Goal: Transaction & Acquisition: Purchase product/service

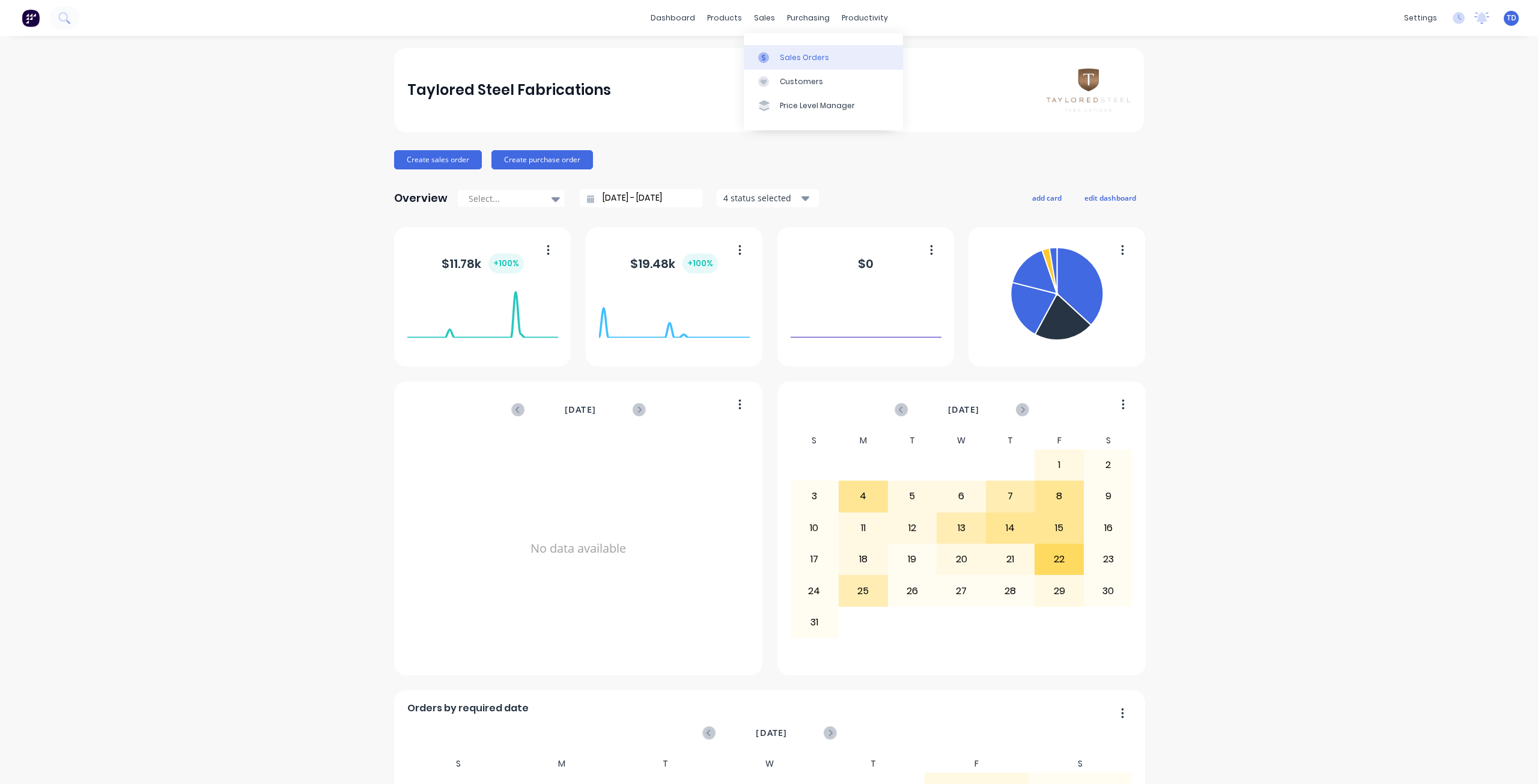
click at [778, 56] on link "Sales Orders" at bounding box center [824, 57] width 159 height 24
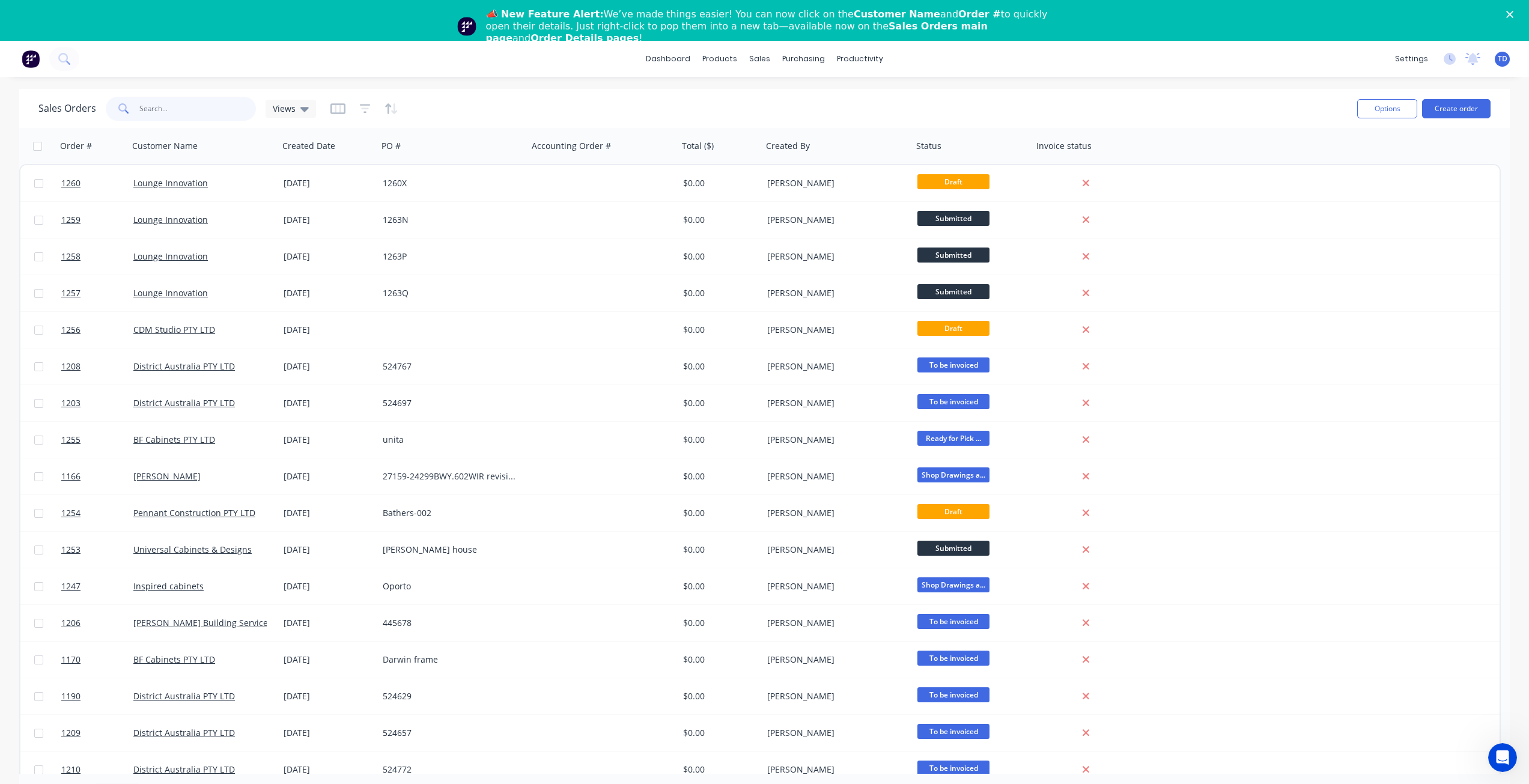
click at [183, 112] on input "text" at bounding box center [198, 109] width 117 height 24
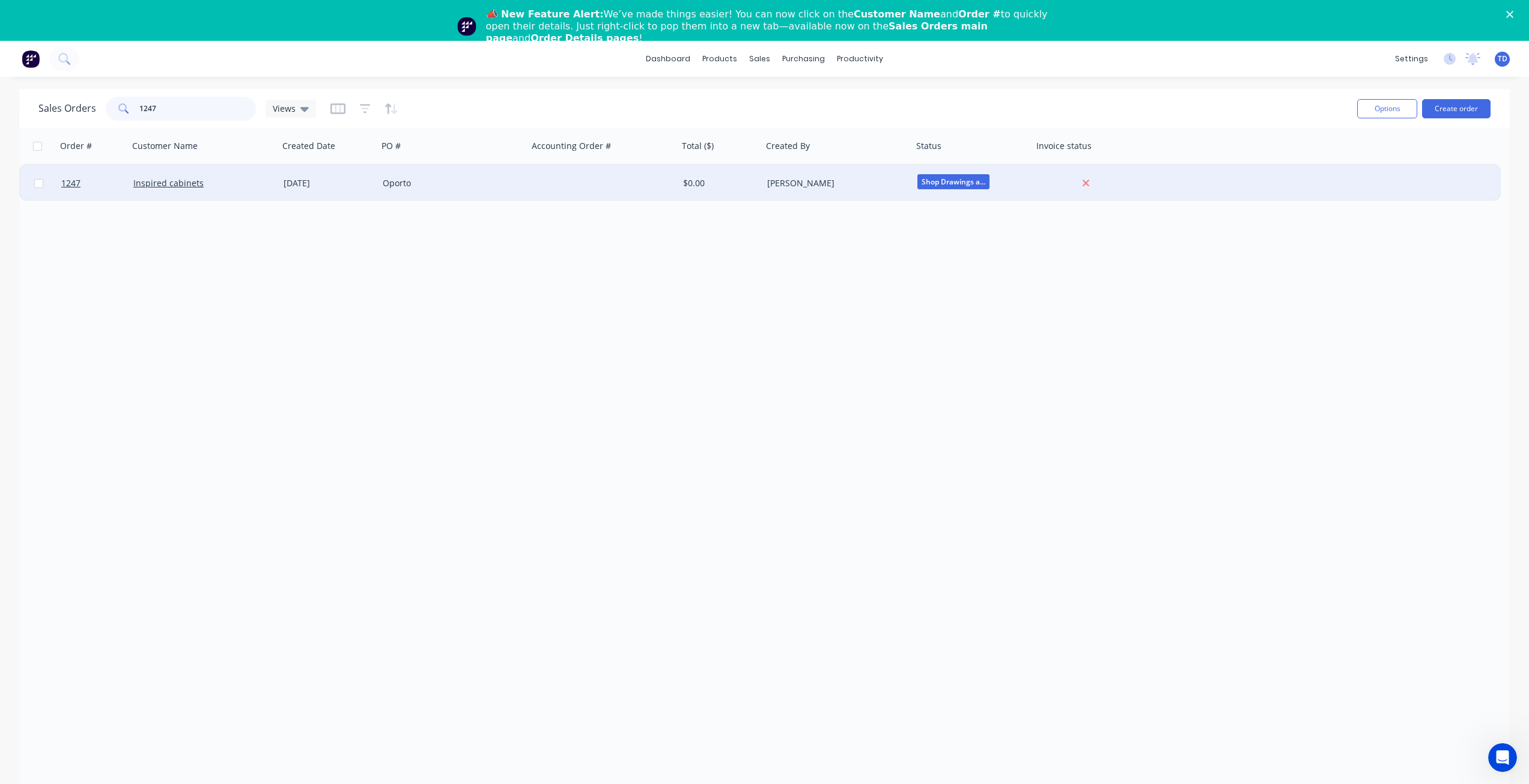
type input "1247"
click at [377, 186] on div "04 Aug 2025" at bounding box center [328, 183] width 99 height 36
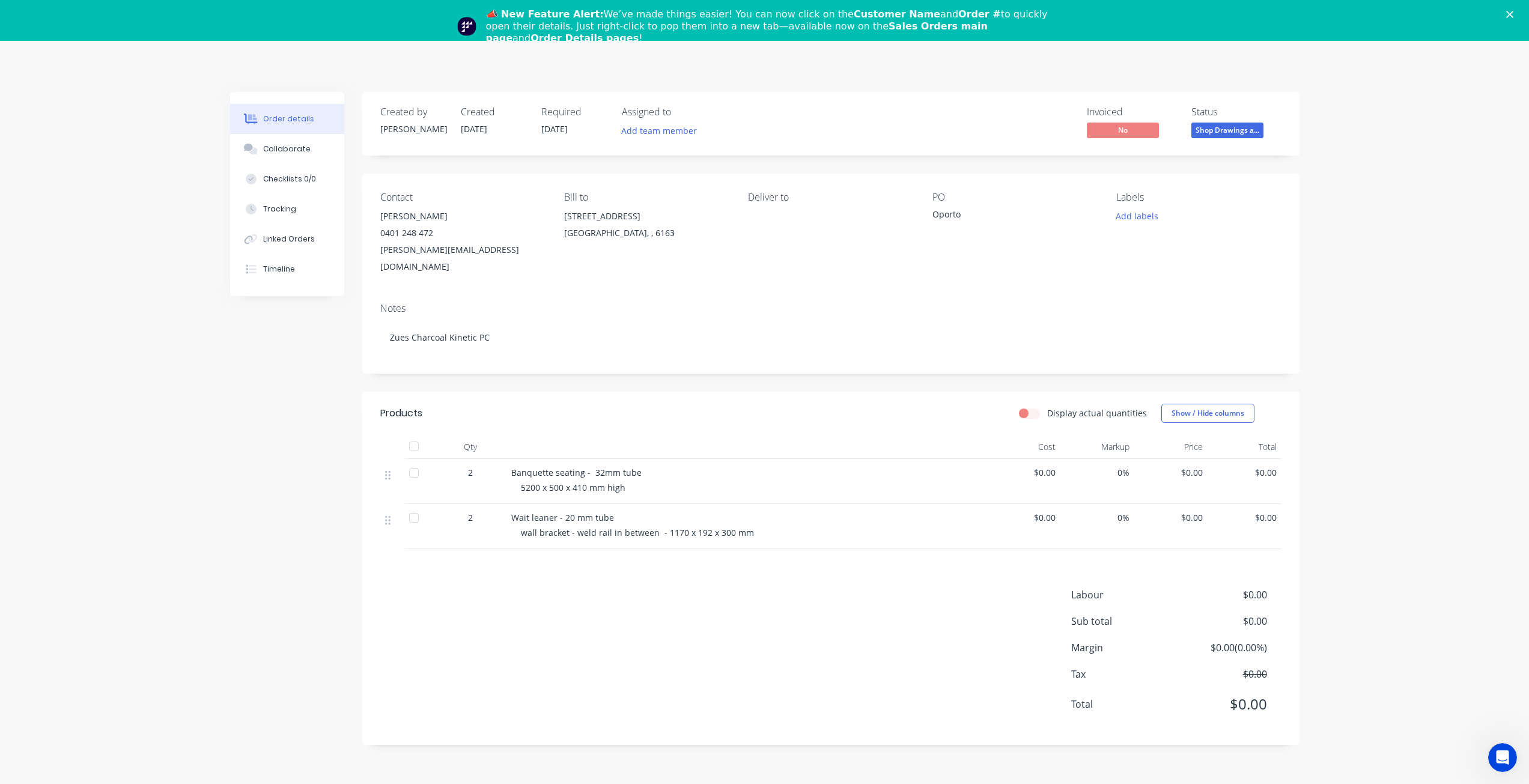
click at [1513, 14] on icon "Close" at bounding box center [1510, 14] width 7 height 7
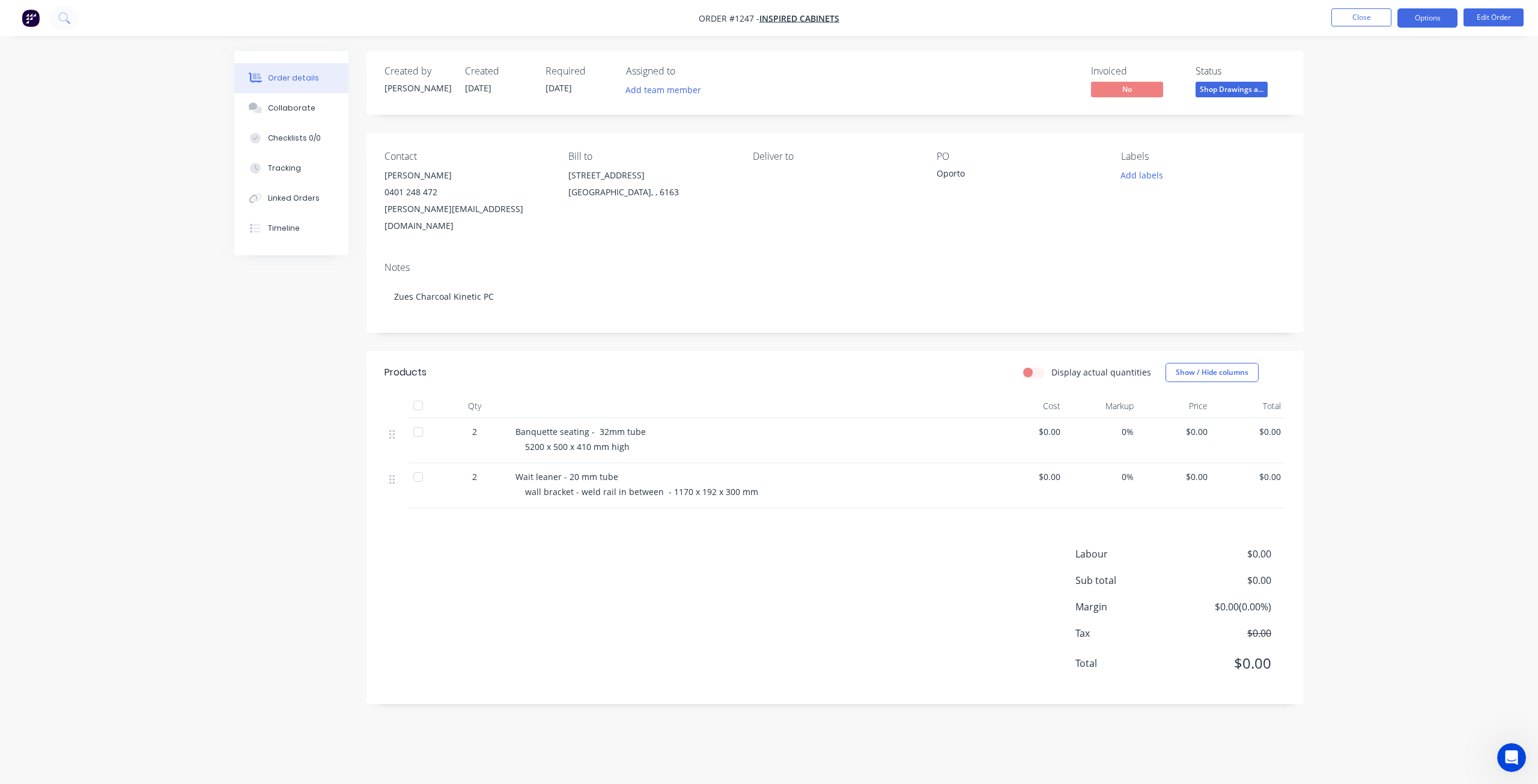
click at [1441, 22] on button "Options" at bounding box center [1428, 18] width 60 height 19
click at [1377, 212] on div "Purchase Products" at bounding box center [1391, 217] width 110 height 18
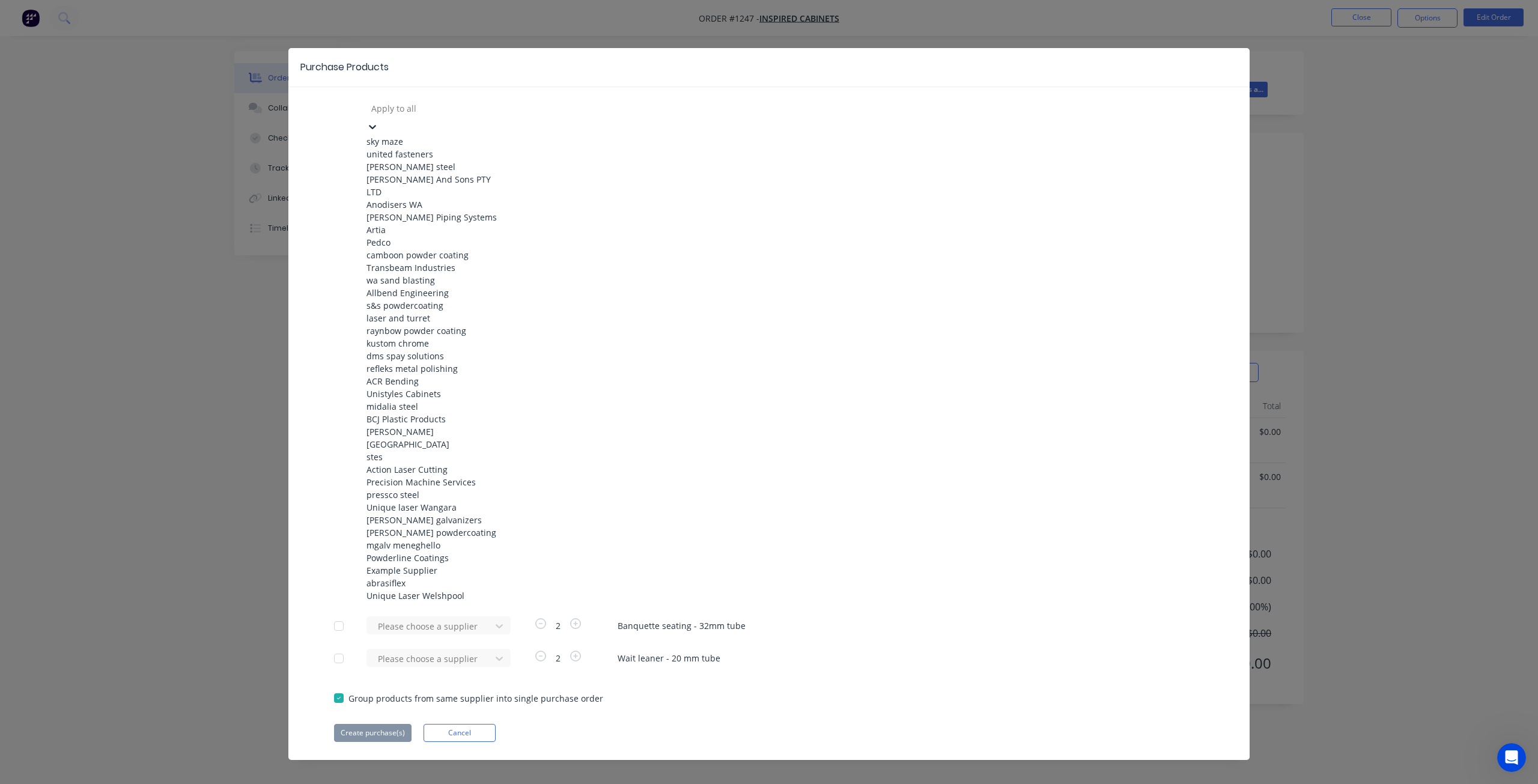
click at [473, 113] on div at bounding box center [456, 109] width 173 height 15
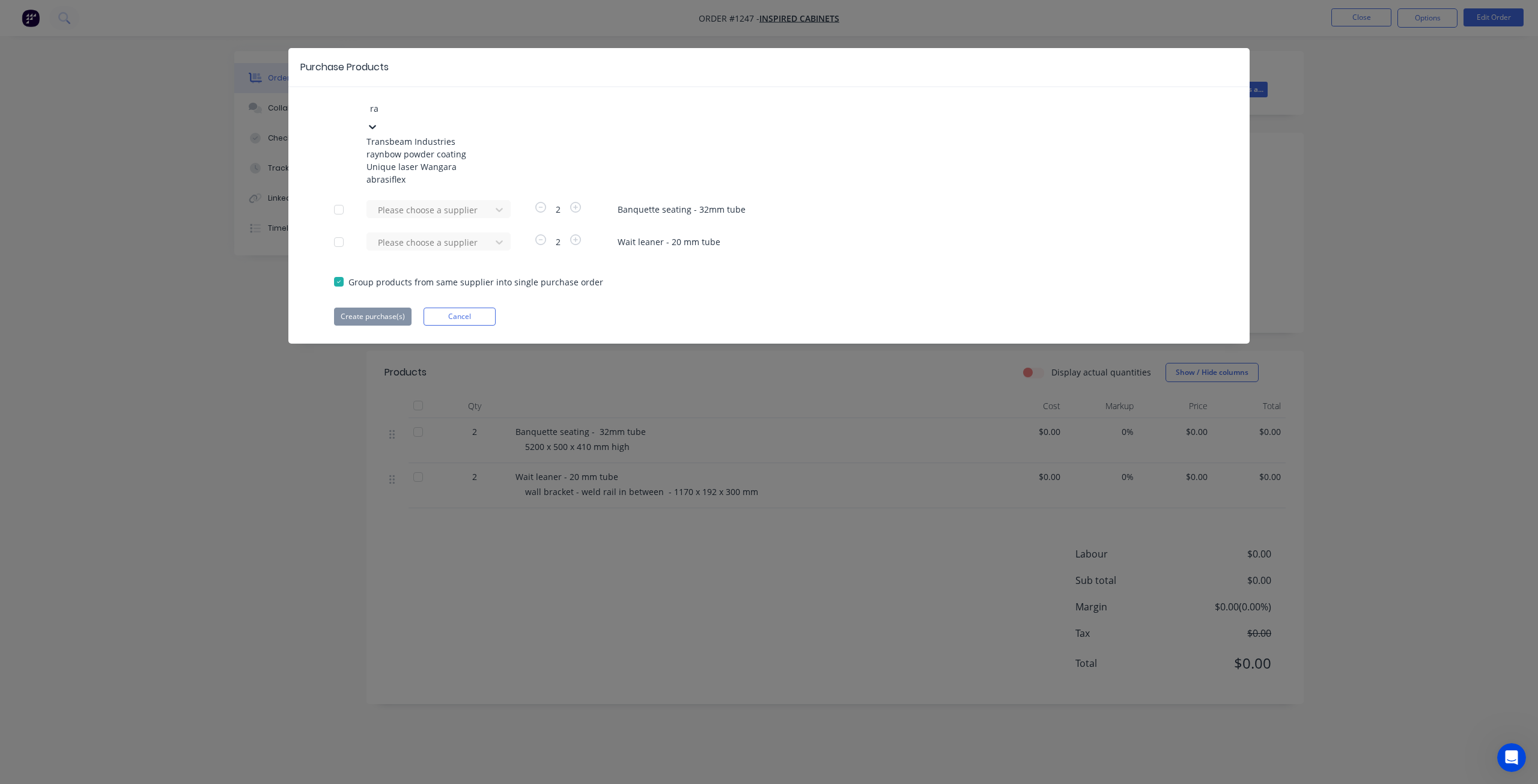
type input "ray"
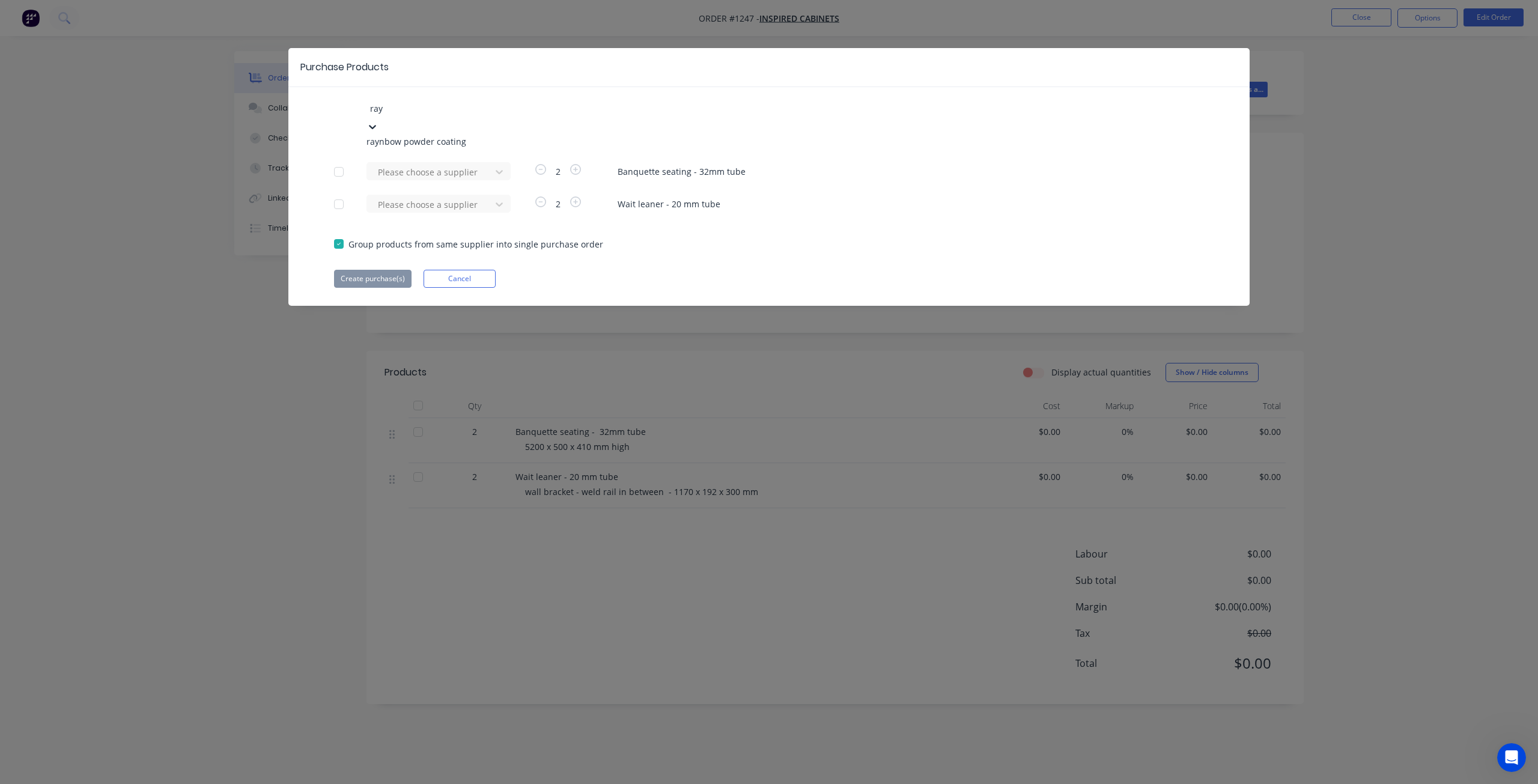
click at [453, 137] on div "raynbow powder coating" at bounding box center [433, 141] width 132 height 13
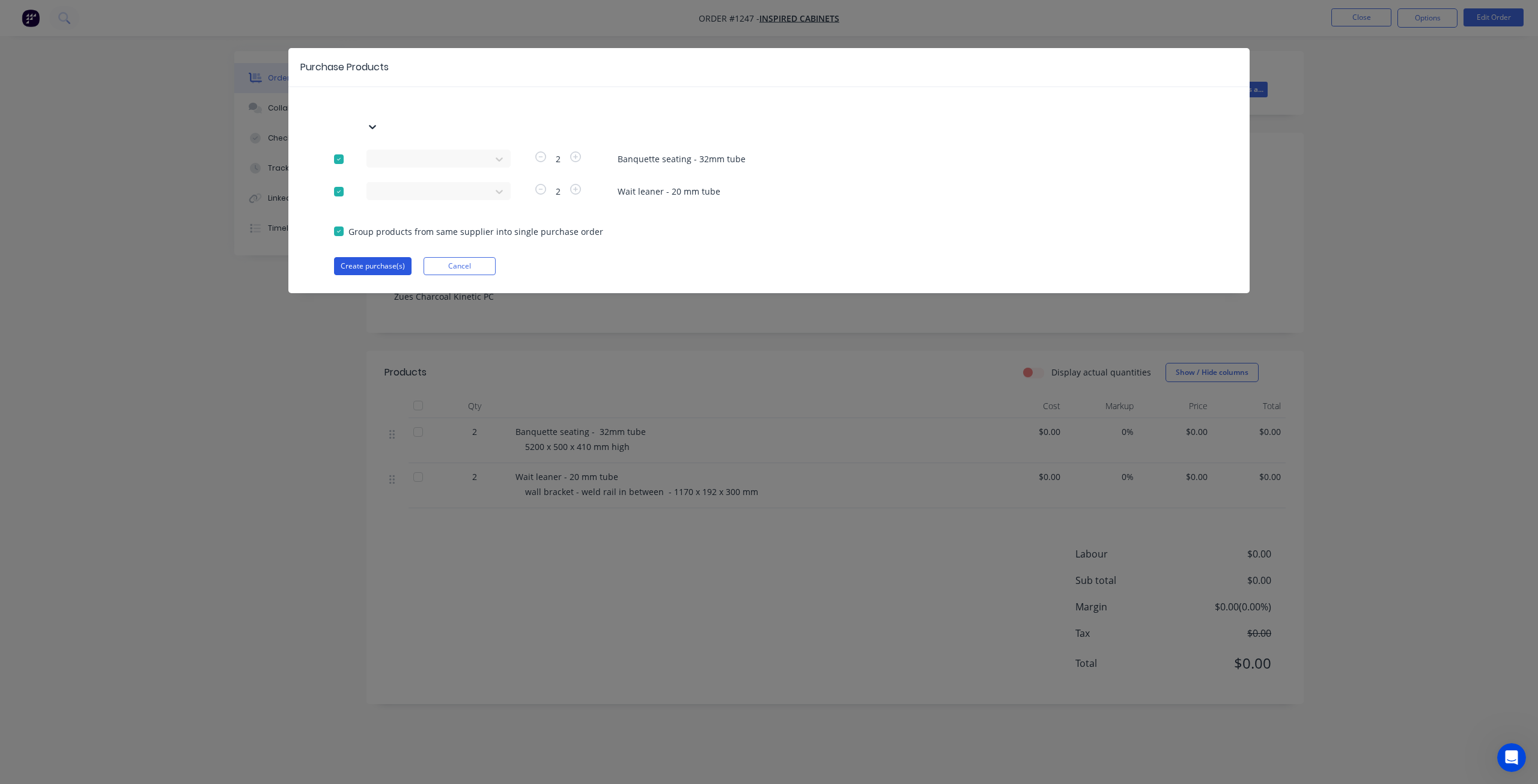
click at [380, 257] on button "Create purchase(s)" at bounding box center [372, 266] width 77 height 18
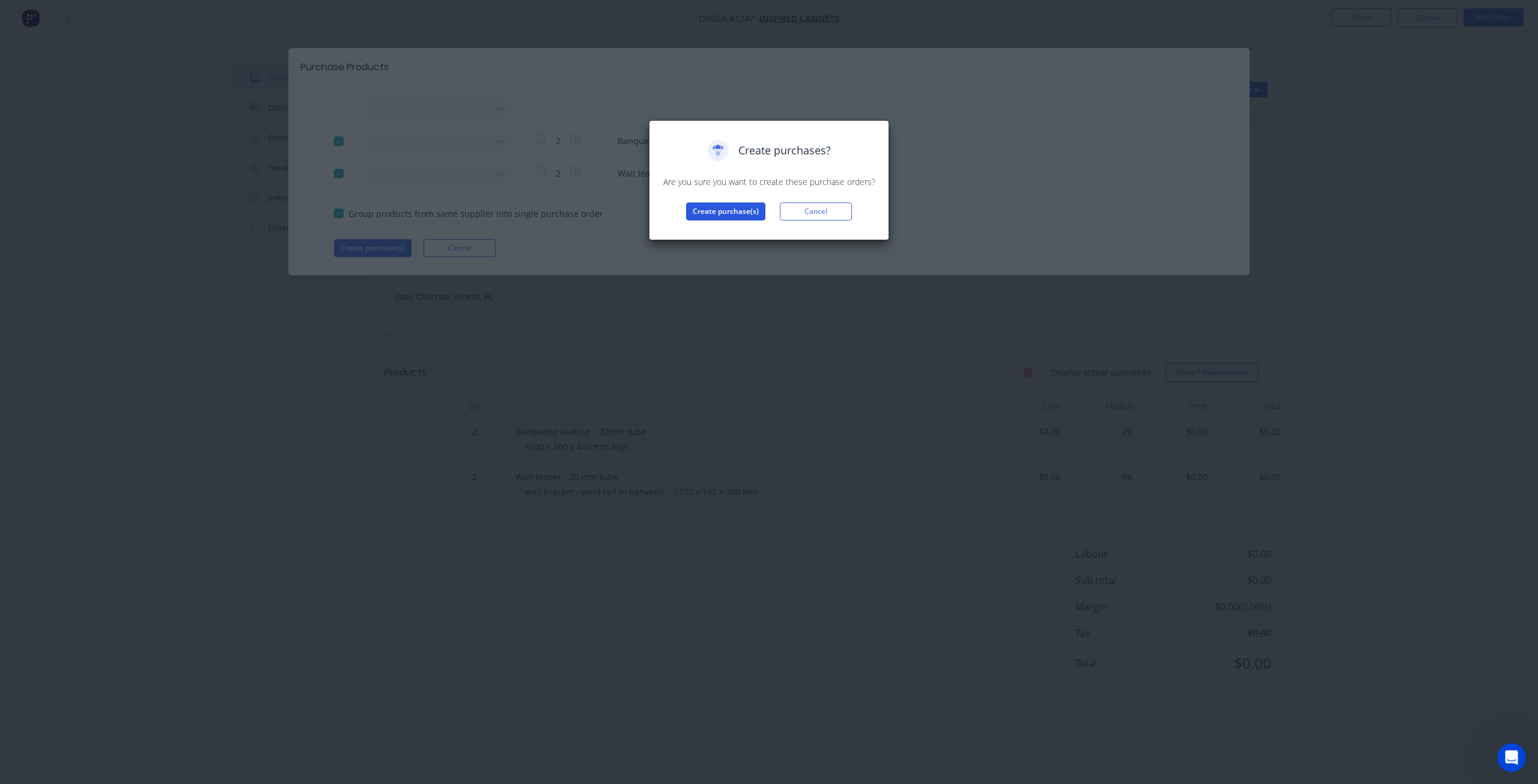
click at [737, 211] on button "Create purchase(s)" at bounding box center [726, 211] width 79 height 18
click at [736, 227] on button "View purchase(s)" at bounding box center [725, 230] width 72 height 18
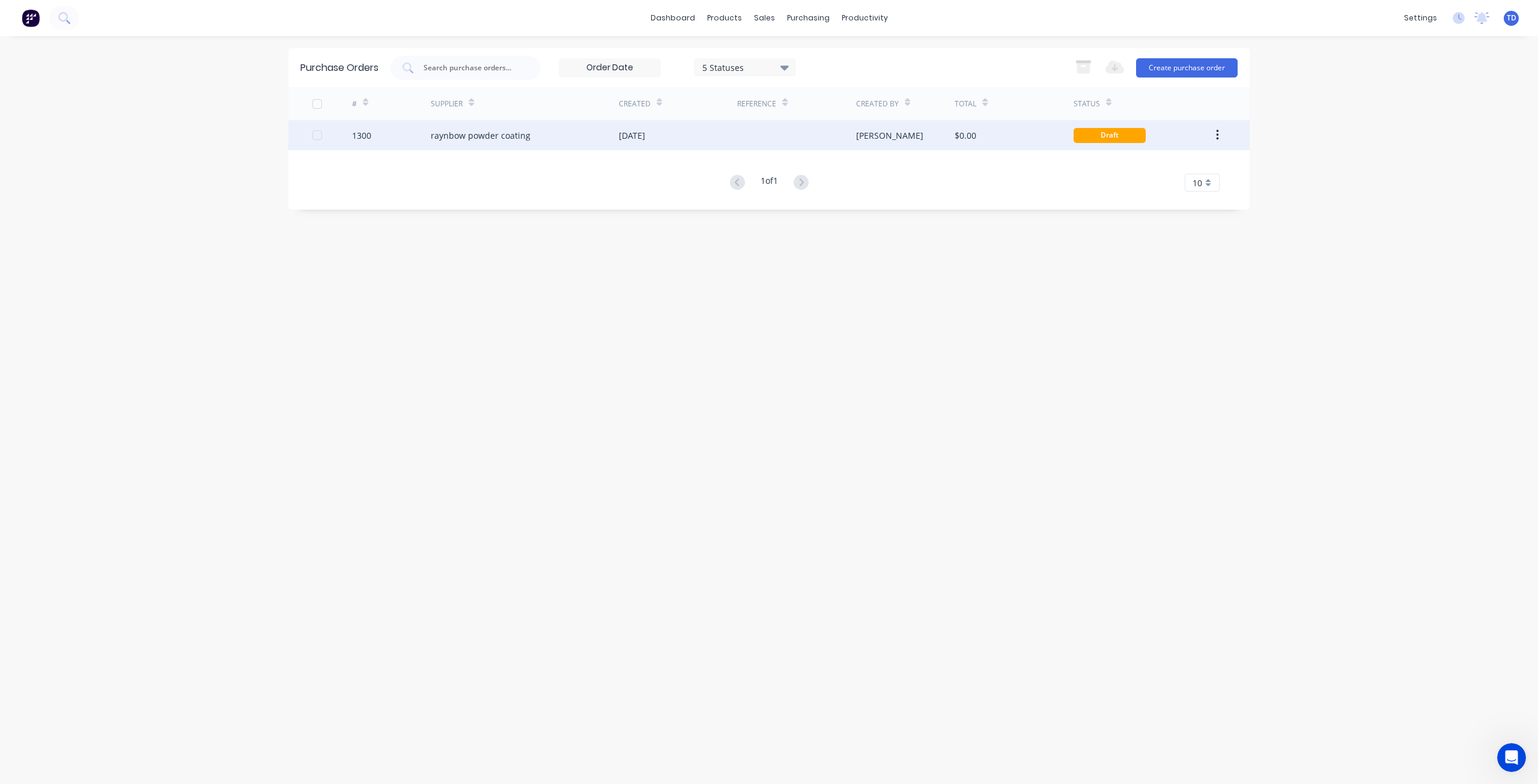
click at [504, 139] on div "raynbow powder coating" at bounding box center [480, 136] width 100 height 13
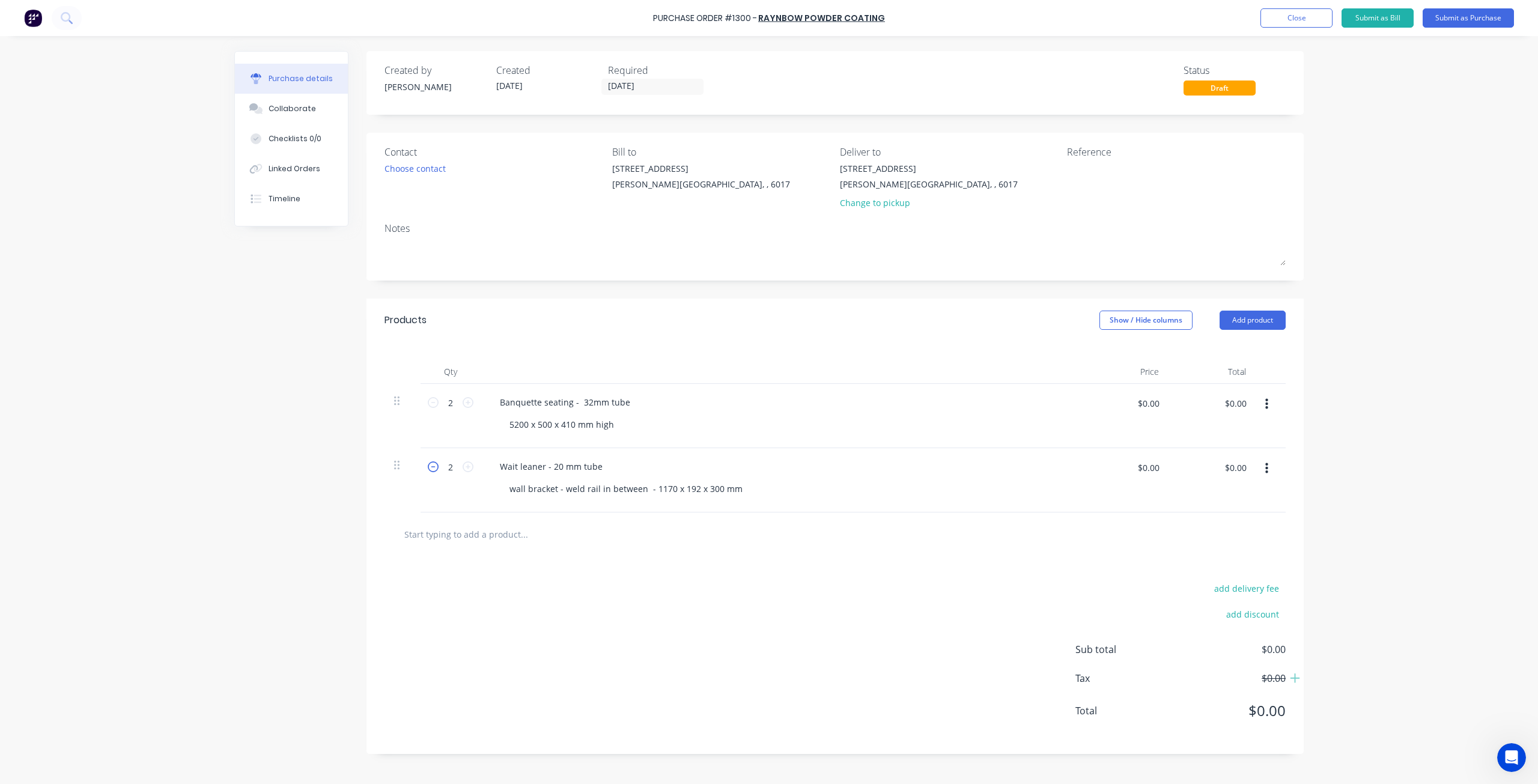
click at [432, 465] on icon at bounding box center [433, 466] width 11 height 11
type input "1"
drag, startPoint x: 606, startPoint y: 466, endPoint x: 433, endPoint y: 456, distance: 173.3
click at [433, 456] on div "1 1 Wait leaner - 20 mm tube wall bracket - weld rail in between - 1170 x 192 x…" at bounding box center [834, 480] width 901 height 64
drag, startPoint x: 741, startPoint y: 489, endPoint x: 469, endPoint y: 500, distance: 272.2
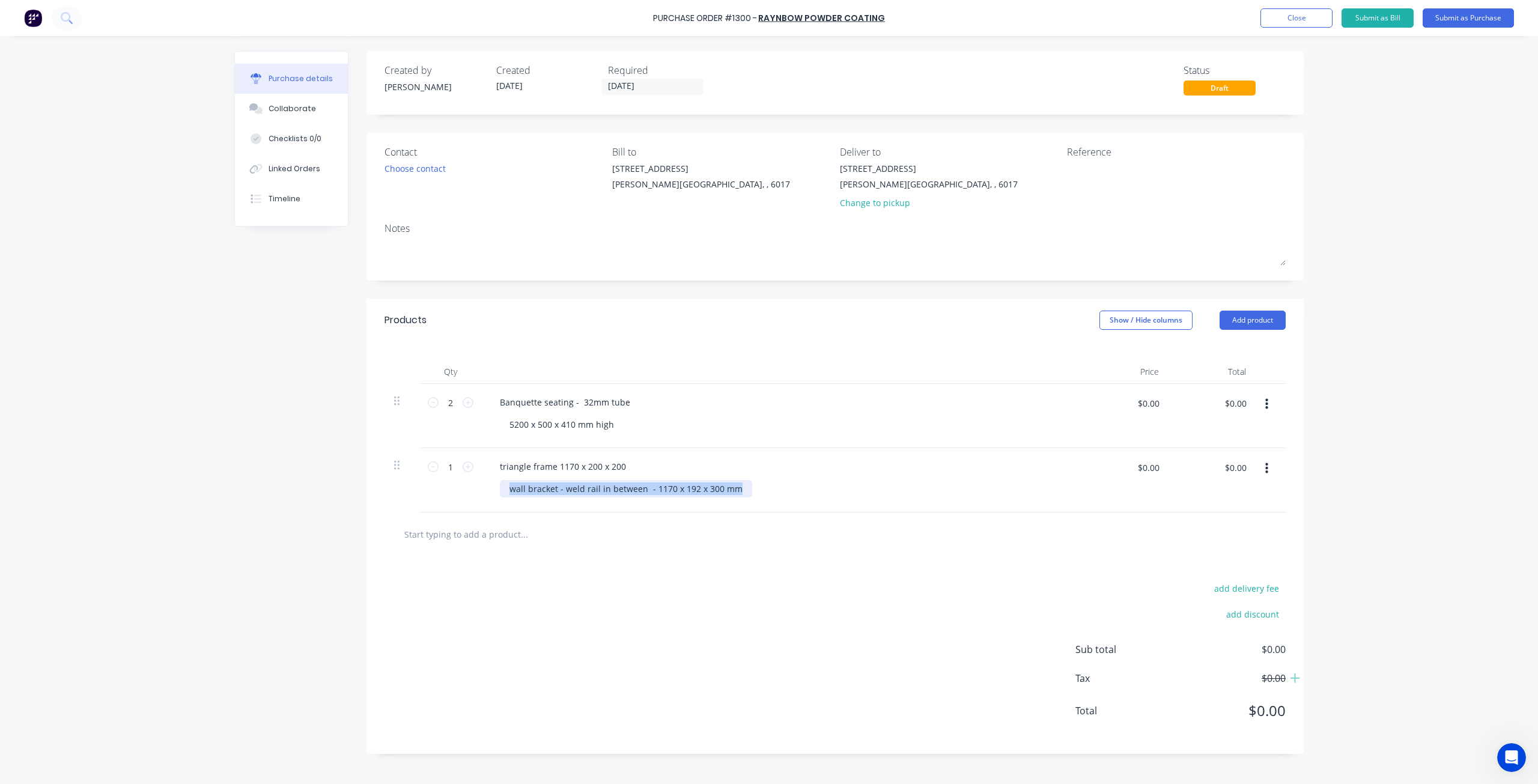
click at [470, 500] on div "1 1 triangle frame 1170 x 200 x 200 wall bracket - weld rail in between - 1170 …" at bounding box center [834, 480] width 901 height 64
drag, startPoint x: 598, startPoint y: 398, endPoint x: 428, endPoint y: 402, distance: 170.0
click at [428, 402] on div "2 2 Banquette seating - 32mm tube 5200 x 500 x 410 mm high $0.00 $0.00 $0.00 $0…" at bounding box center [834, 416] width 901 height 64
drag, startPoint x: 661, startPoint y: 400, endPoint x: 625, endPoint y: 398, distance: 36.1
click at [625, 398] on div "square frames 2600 x 400 x 500 28.3 l/m" at bounding box center [581, 402] width 181 height 18
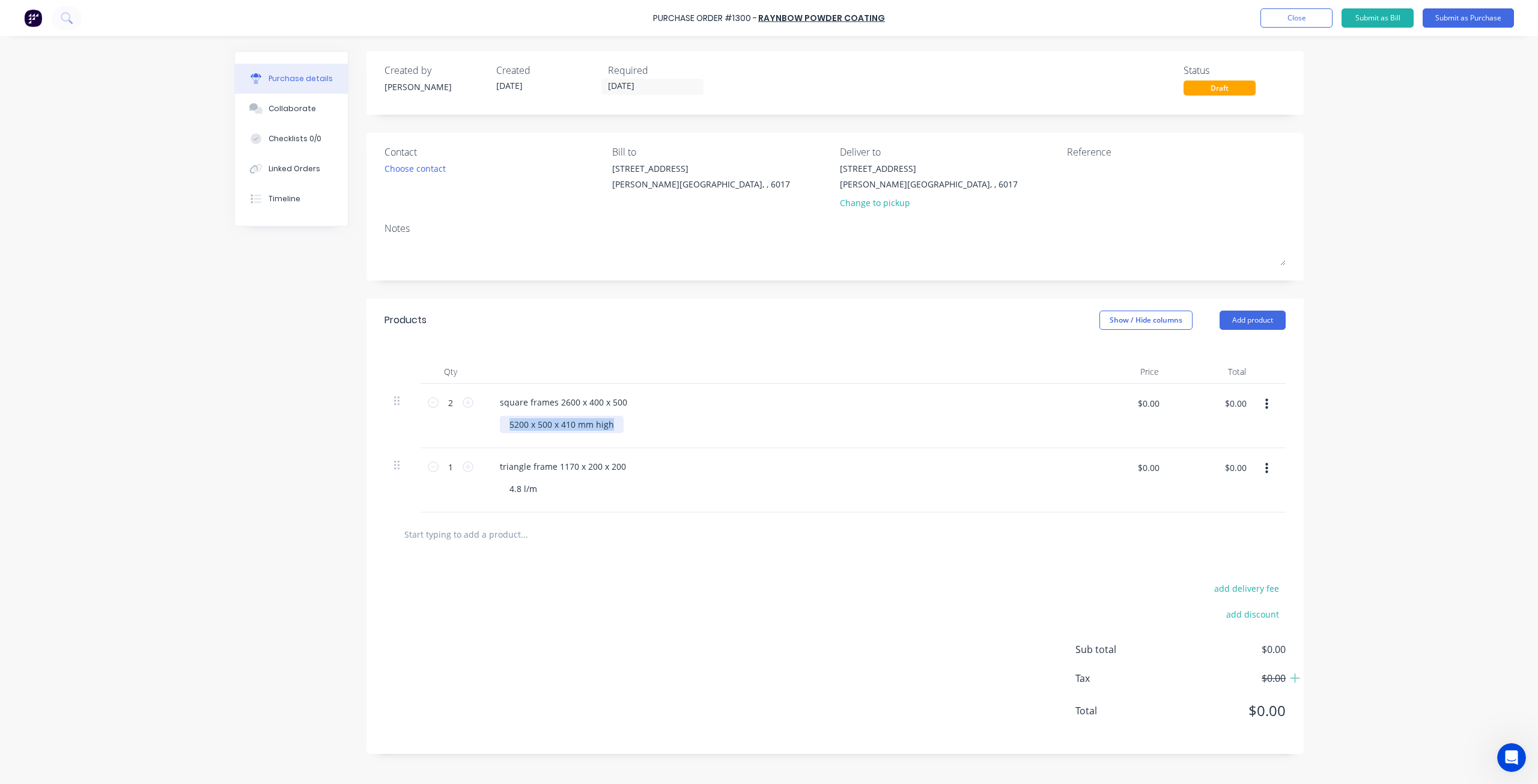
drag, startPoint x: 615, startPoint y: 424, endPoint x: 439, endPoint y: 424, distance: 176.0
click at [439, 424] on div "2 2 square frames 2600 x 400 x 500 5200 x 500 x 410 mm high $0.00 $0.00 $0.00 $…" at bounding box center [834, 416] width 901 height 64
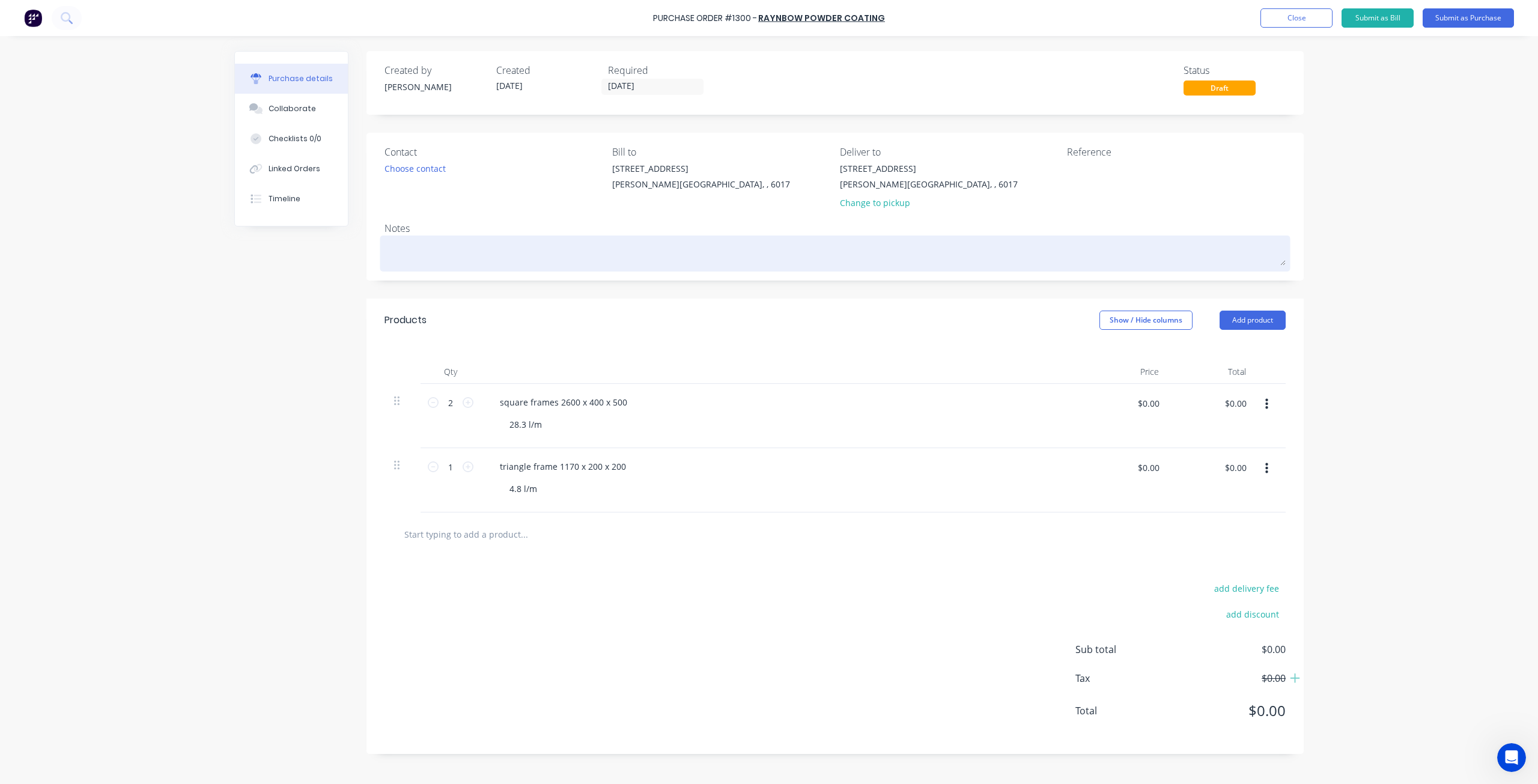
click at [397, 257] on textarea at bounding box center [834, 252] width 901 height 27
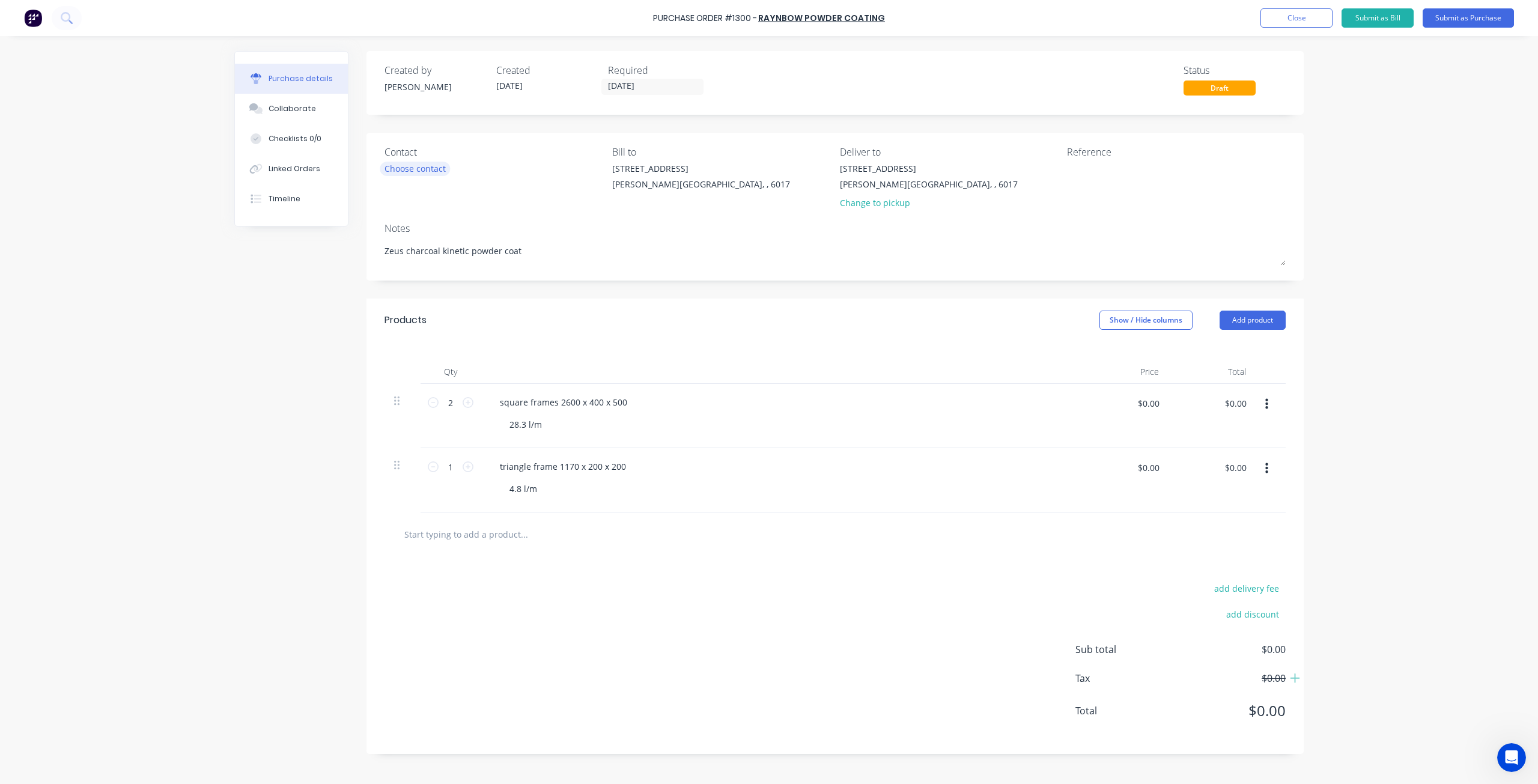
type textarea "Zeus charcoal kinetic powder coat"
click at [428, 171] on div "Choose contact" at bounding box center [415, 168] width 62 height 13
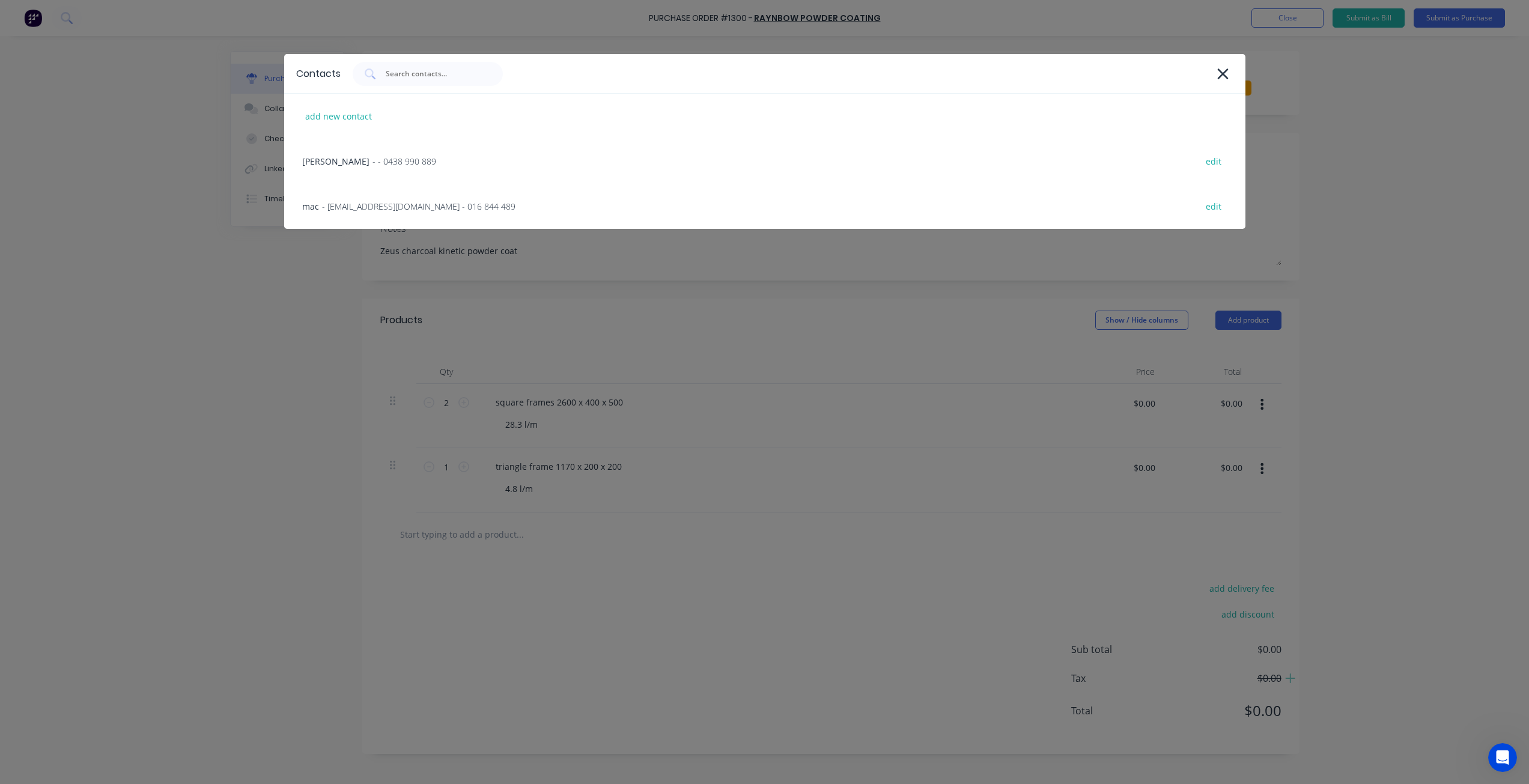
click at [428, 171] on div "andy - - 0438 990 889 edit" at bounding box center [765, 161] width 961 height 45
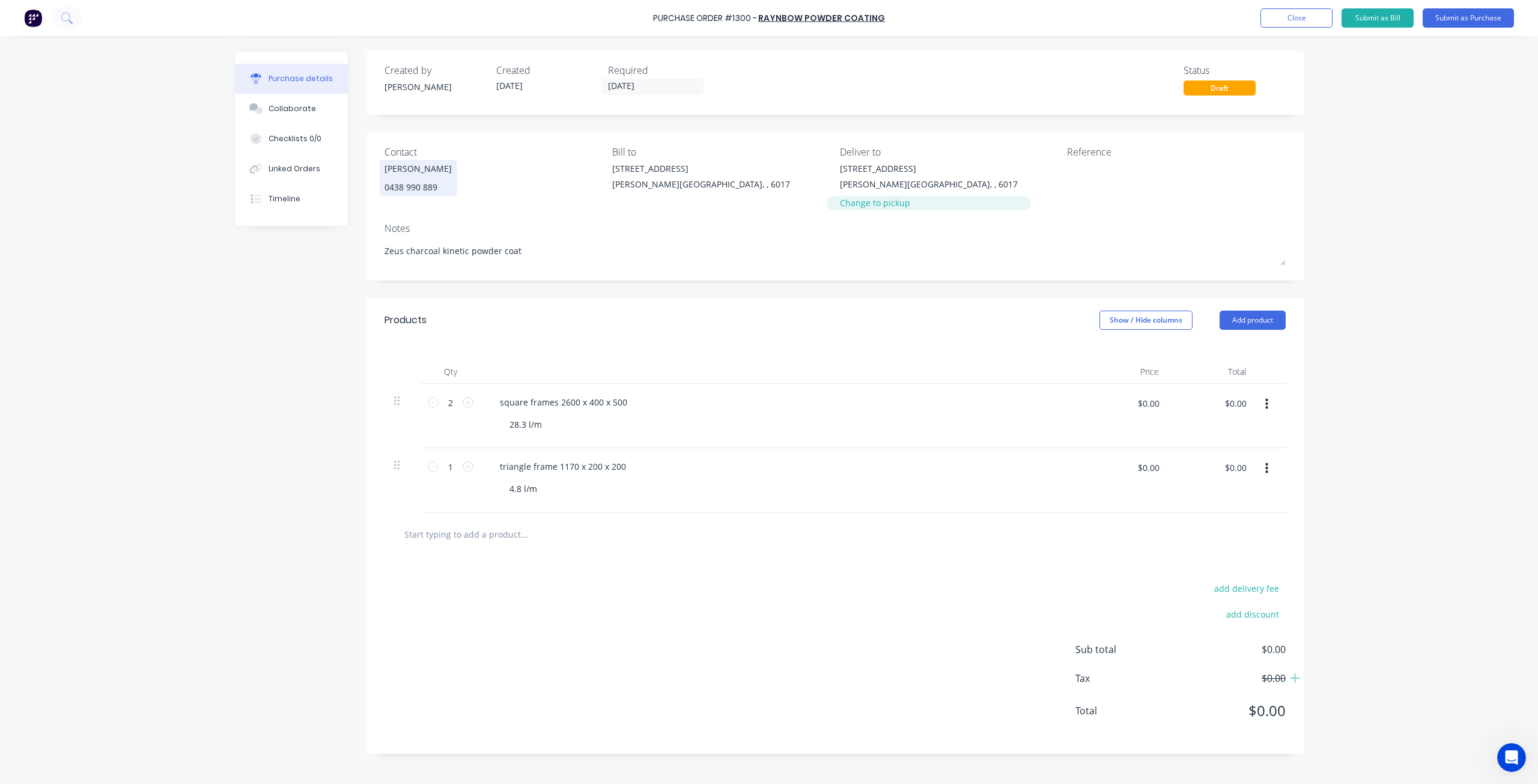
click at [889, 206] on div "Change to pickup" at bounding box center [928, 203] width 178 height 13
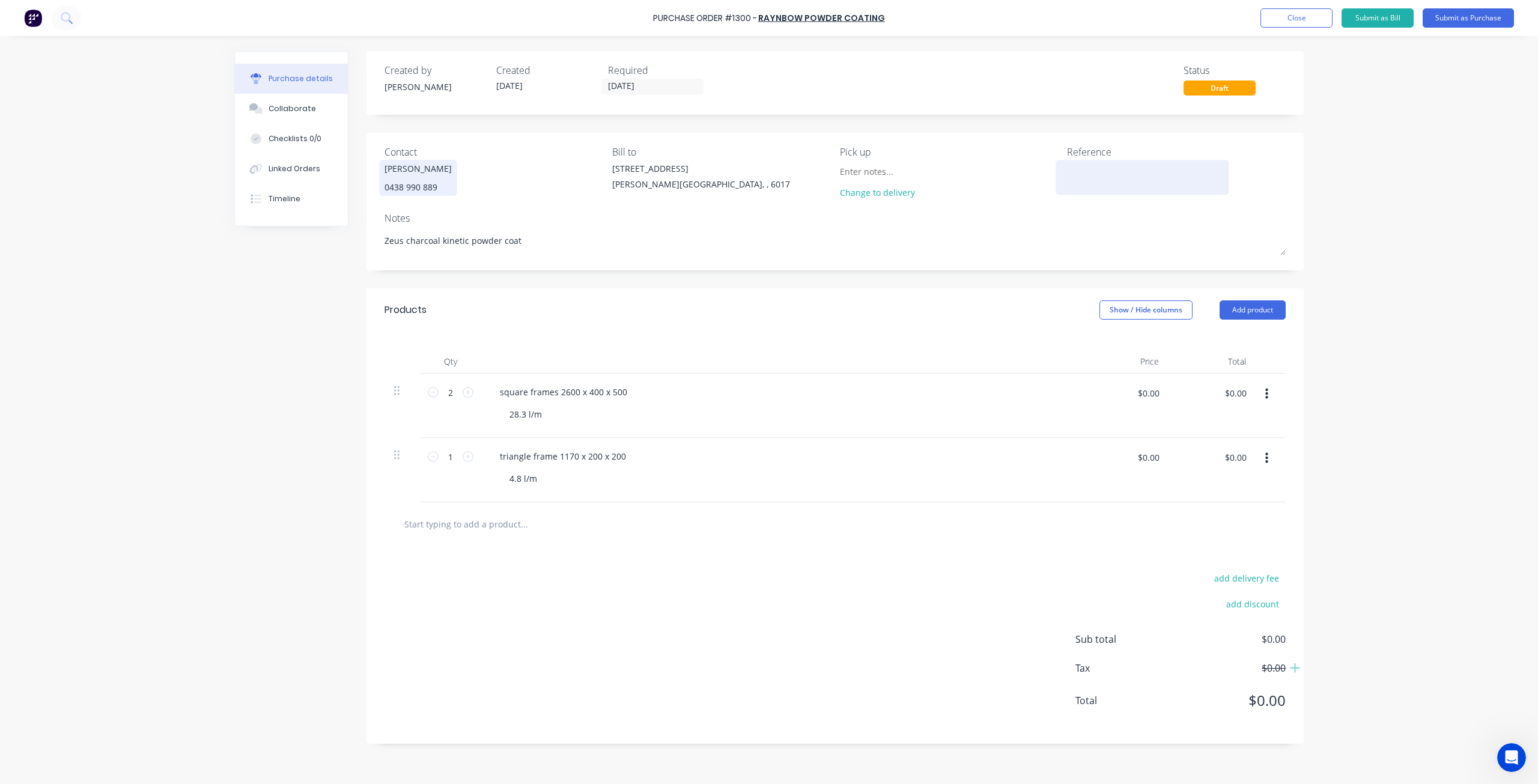
click at [1085, 179] on textarea at bounding box center [1141, 175] width 150 height 27
type textarea "inspired cabinets #1247"
click at [648, 87] on input "14/08/25" at bounding box center [652, 87] width 101 height 15
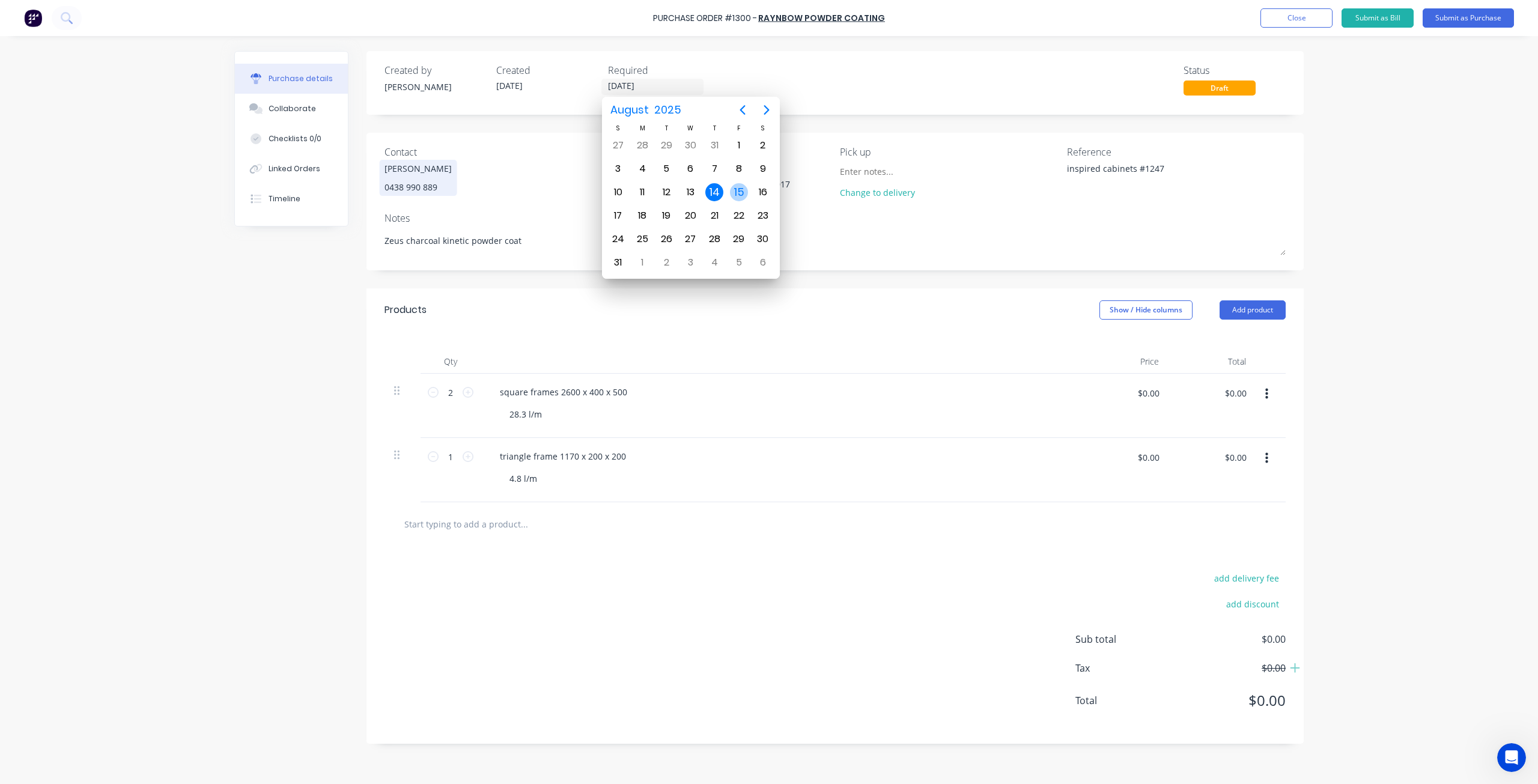
click at [737, 192] on div "15" at bounding box center [739, 192] width 18 height 18
type input "15/08/25"
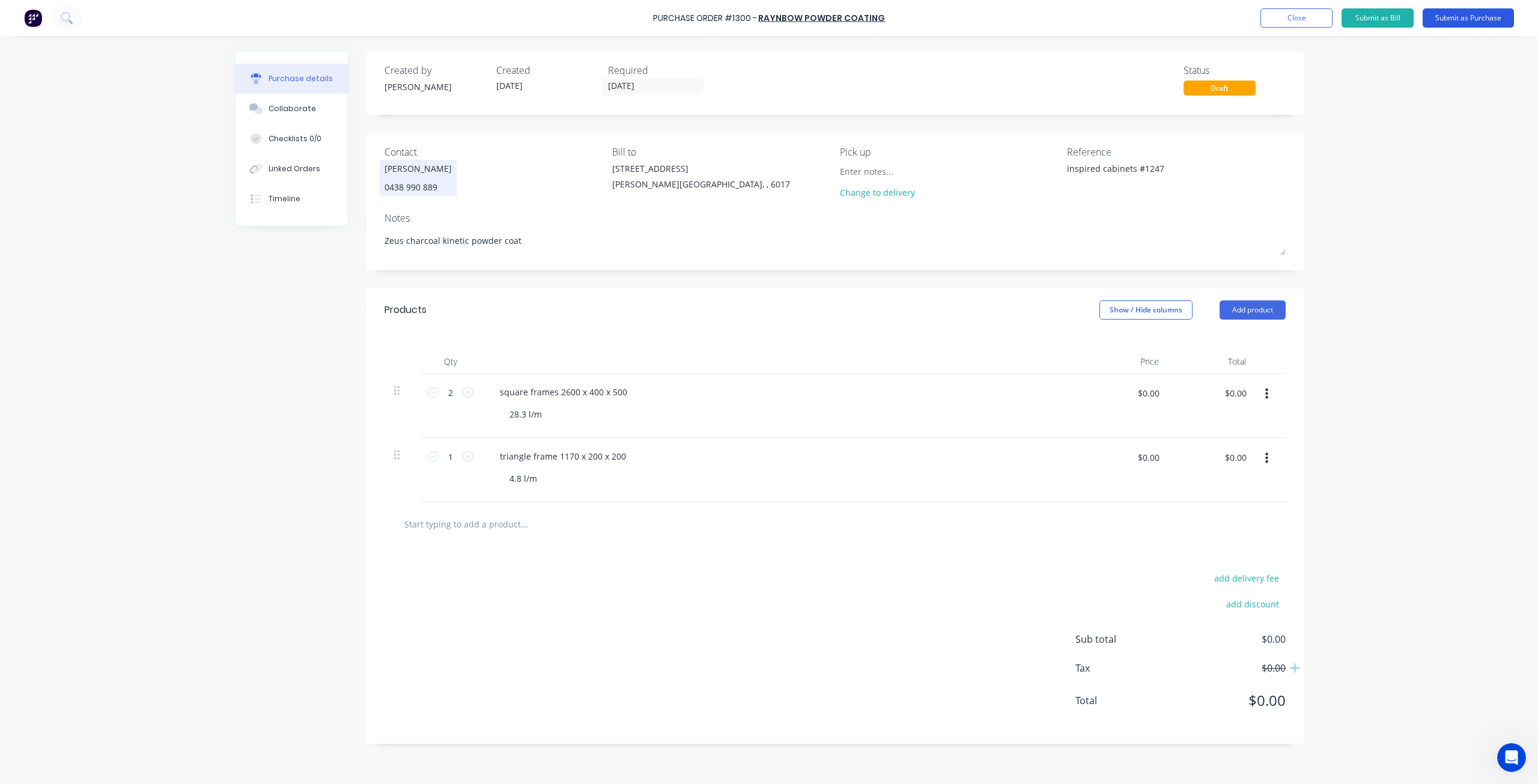
click at [1470, 17] on button "Submit as Purchase" at bounding box center [1468, 18] width 91 height 19
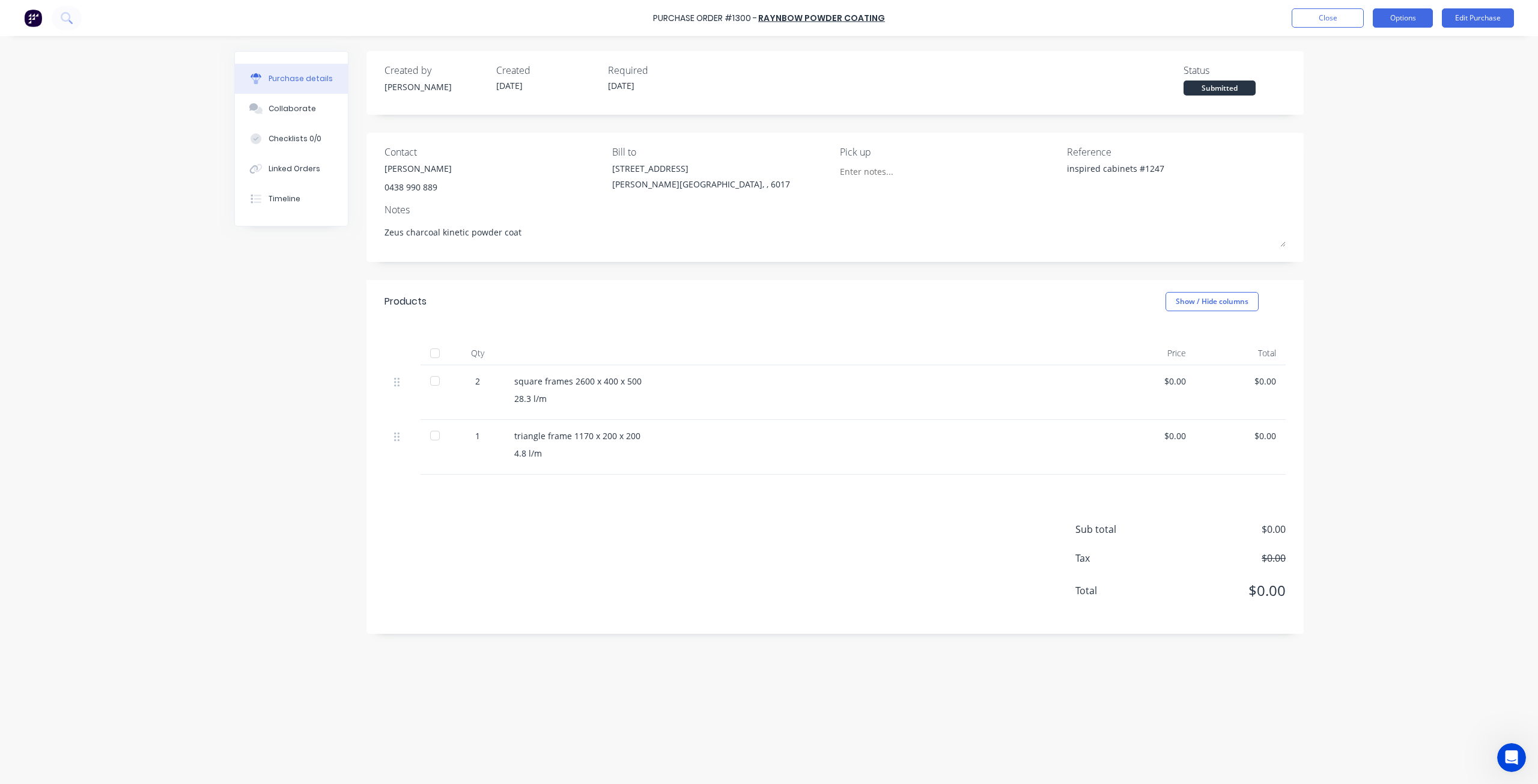
click at [1400, 19] on button "Options" at bounding box center [1402, 18] width 60 height 19
click at [1363, 55] on div "Print / Email" at bounding box center [1375, 49] width 92 height 18
click at [1357, 96] on div "Without pricing" at bounding box center [1375, 97] width 92 height 18
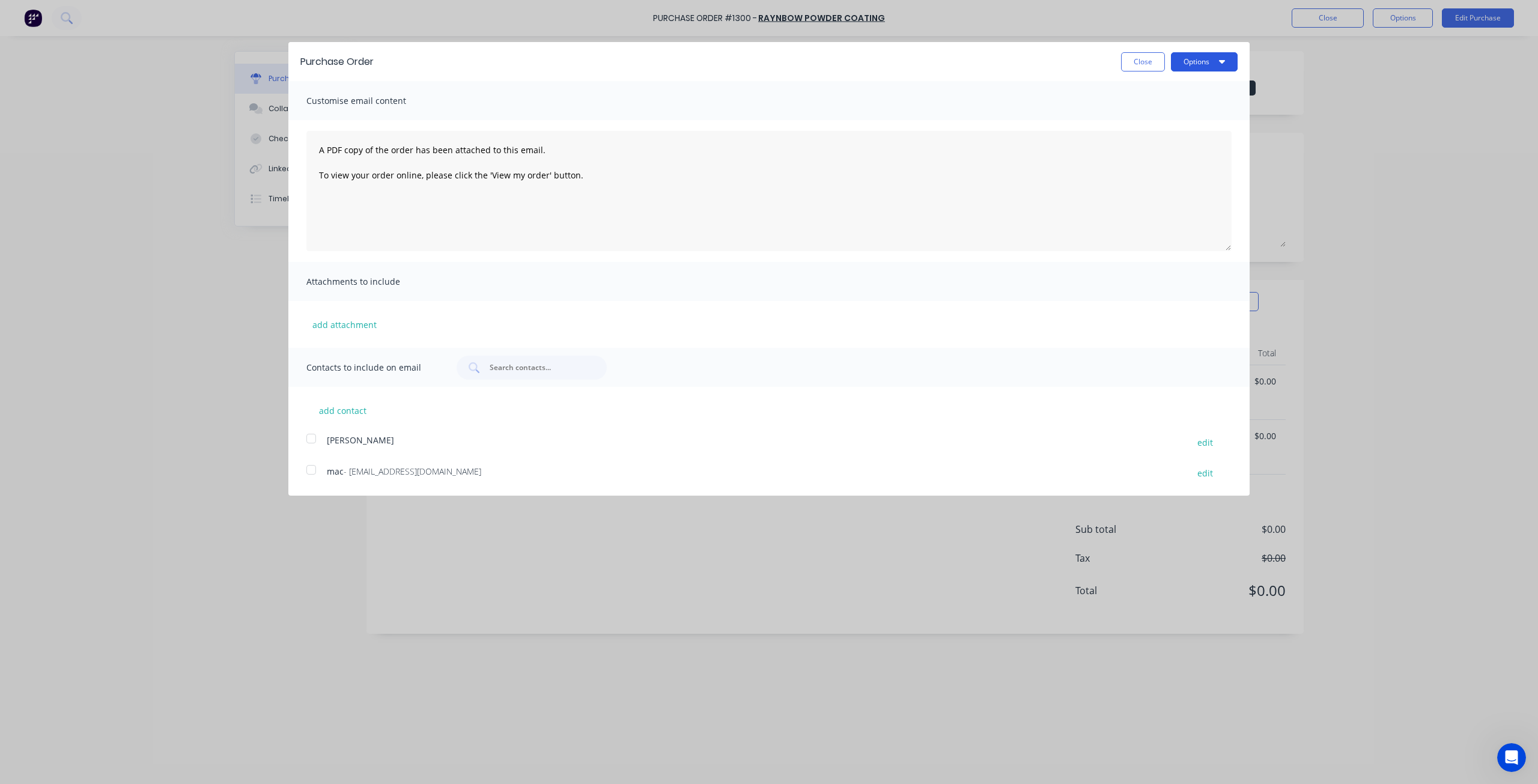
click at [1214, 62] on button "Options" at bounding box center [1204, 62] width 67 height 19
click at [1187, 97] on div "Print" at bounding box center [1180, 92] width 92 height 18
click at [1136, 62] on button "Close" at bounding box center [1143, 62] width 44 height 19
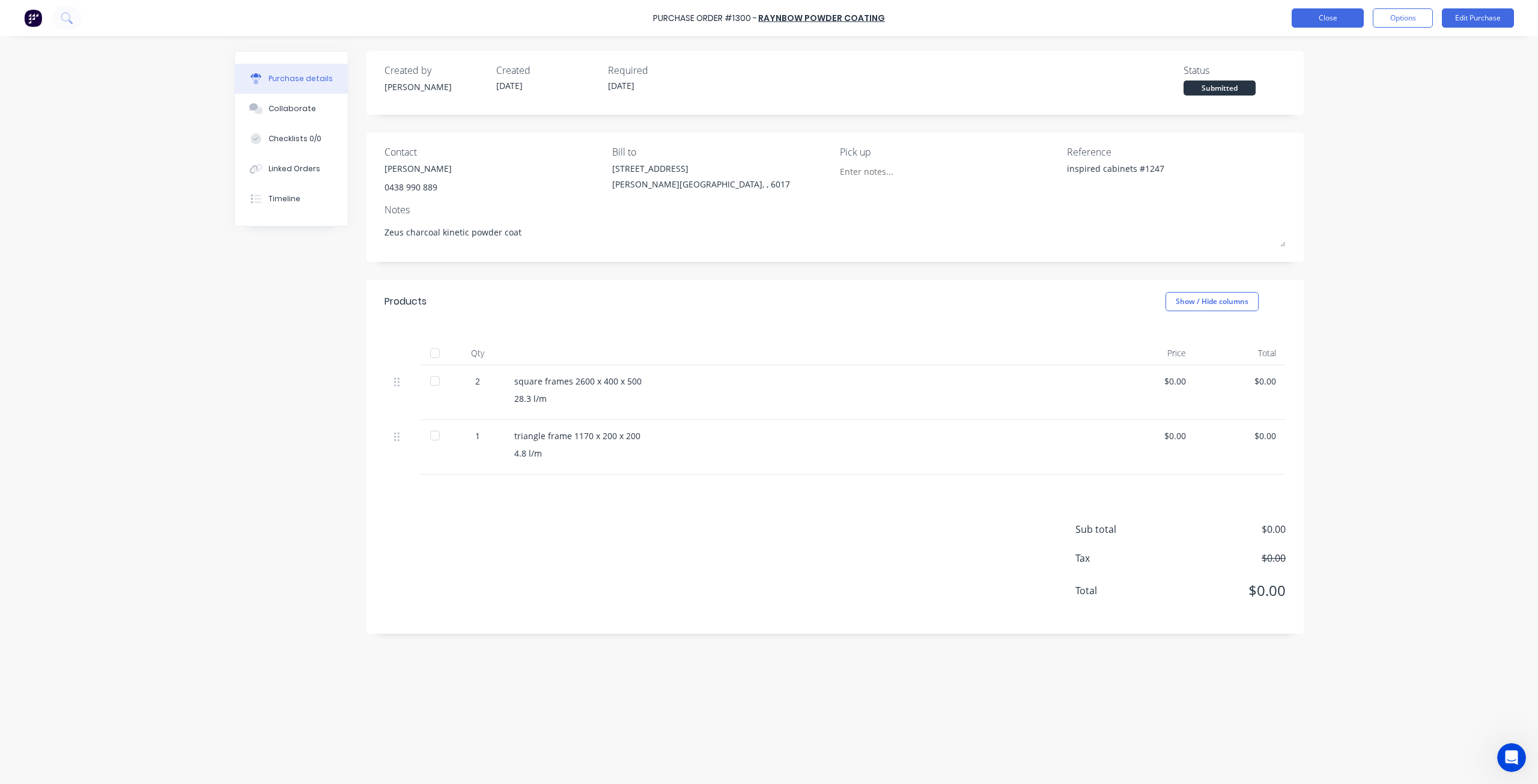
click at [1314, 15] on button "Close" at bounding box center [1327, 18] width 72 height 19
